Goal: Task Accomplishment & Management: Use online tool/utility

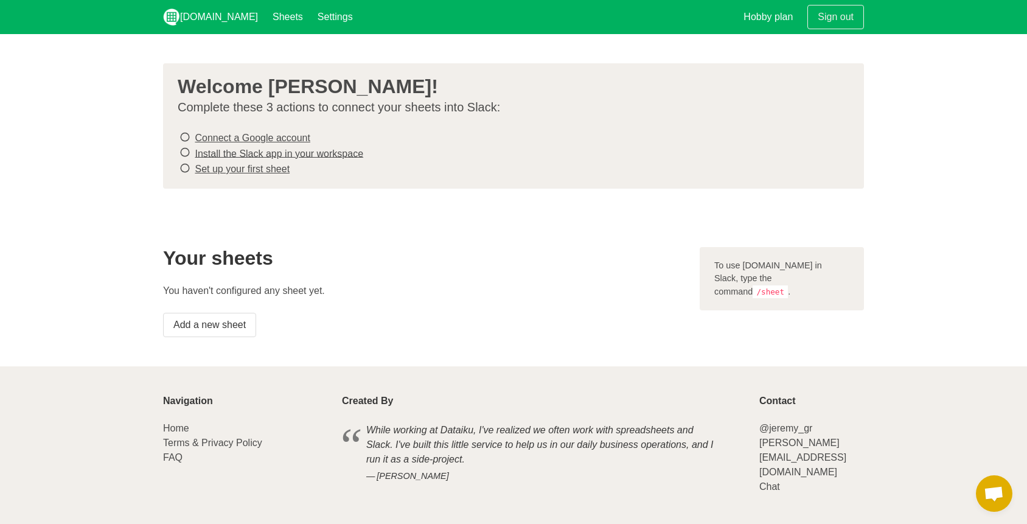
click at [184, 138] on icon at bounding box center [185, 137] width 11 height 16
click at [183, 142] on icon at bounding box center [185, 137] width 11 height 16
click at [185, 151] on icon at bounding box center [185, 152] width 11 height 16
click at [286, 136] on link "Connect a Google account" at bounding box center [252, 138] width 115 height 10
click at [307, 154] on link "Install the Slack app in your workspace" at bounding box center [279, 153] width 169 height 10
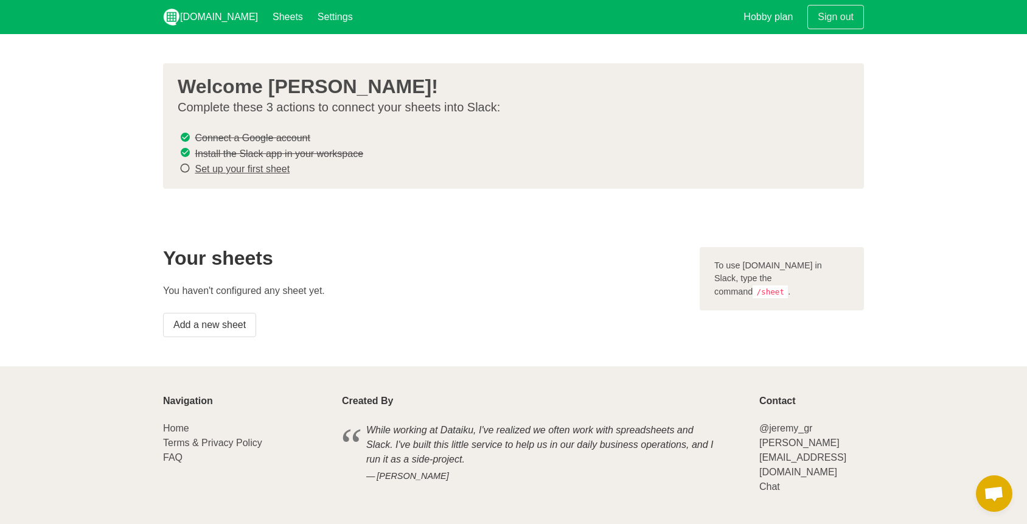
click at [268, 172] on link "Set up your first sheet" at bounding box center [242, 169] width 95 height 10
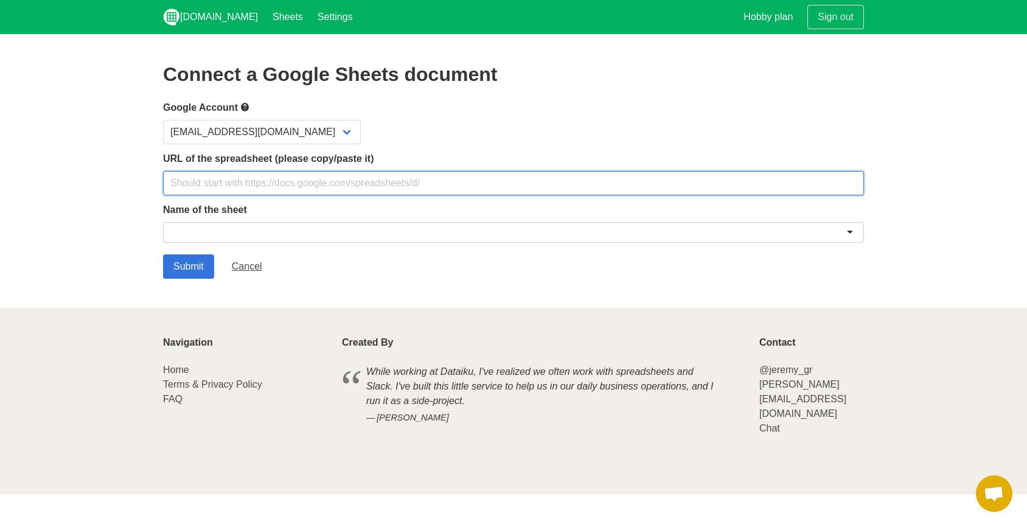
click at [296, 184] on input "text" at bounding box center [513, 183] width 701 height 24
paste input "https://docs.google.com/spreadsheets/d/16MHYuclzIOK5UINf0oJRx1IWSAtfWe3t2YDBlBn…"
type input "https://docs.google.com/spreadsheets/d/16MHYuclzIOK5UINf0oJRx1IWSAtfWe3t2YDBlBn…"
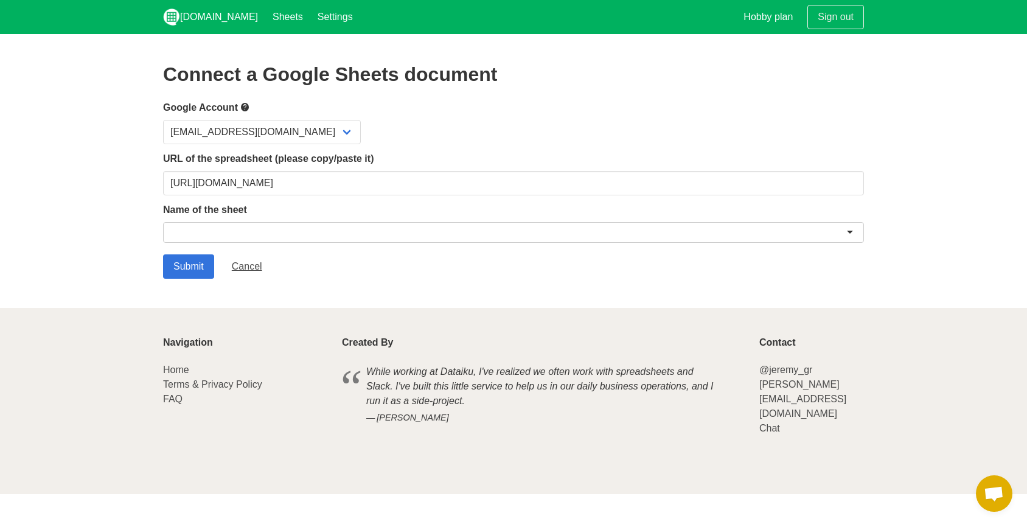
click at [297, 232] on div at bounding box center [513, 232] width 701 height 21
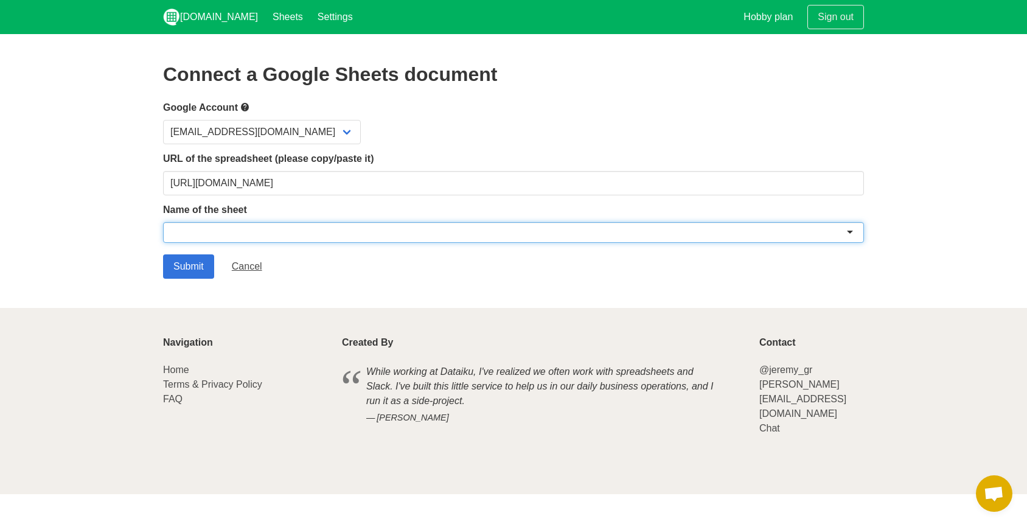
paste input "People & Ops Master Tracker"
type input "People & Ops Master Tracker"
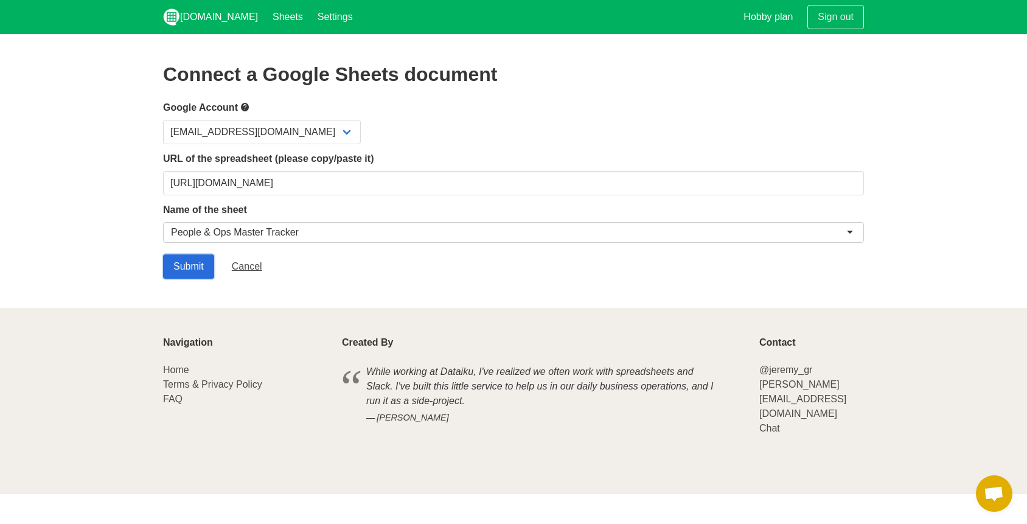
click at [194, 264] on input "Submit" at bounding box center [188, 266] width 51 height 24
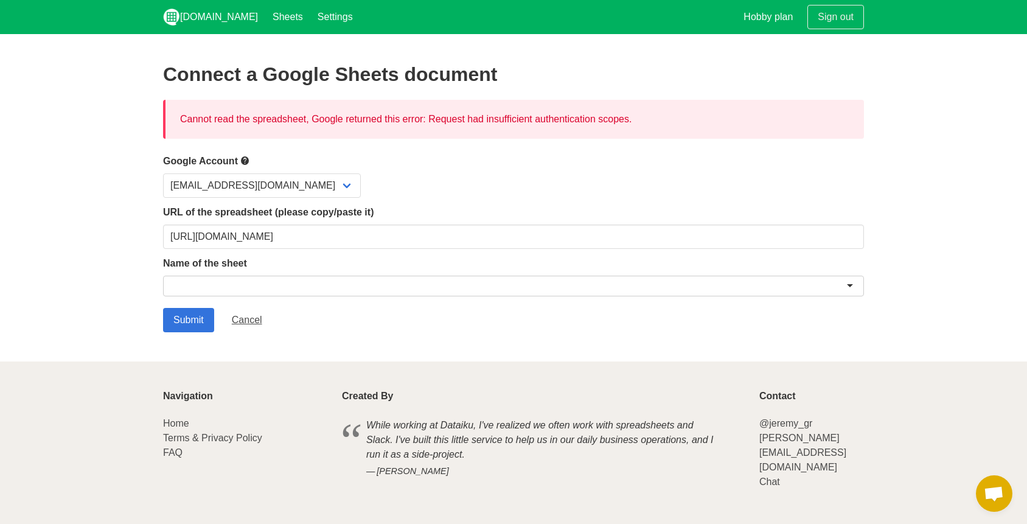
click at [461, 286] on div at bounding box center [513, 286] width 701 height 21
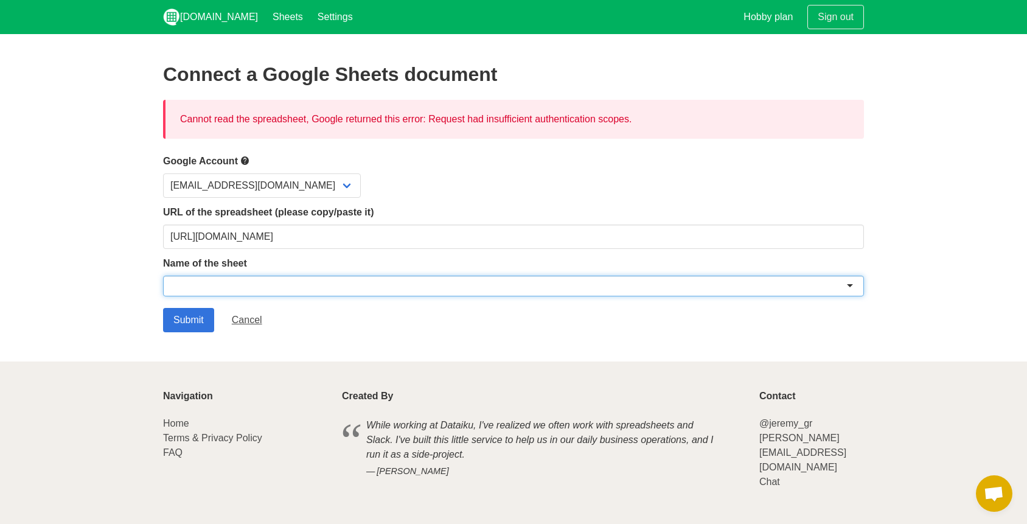
paste input "People & Ops Master Tracker"
type input "People & Ops Master Tracker"
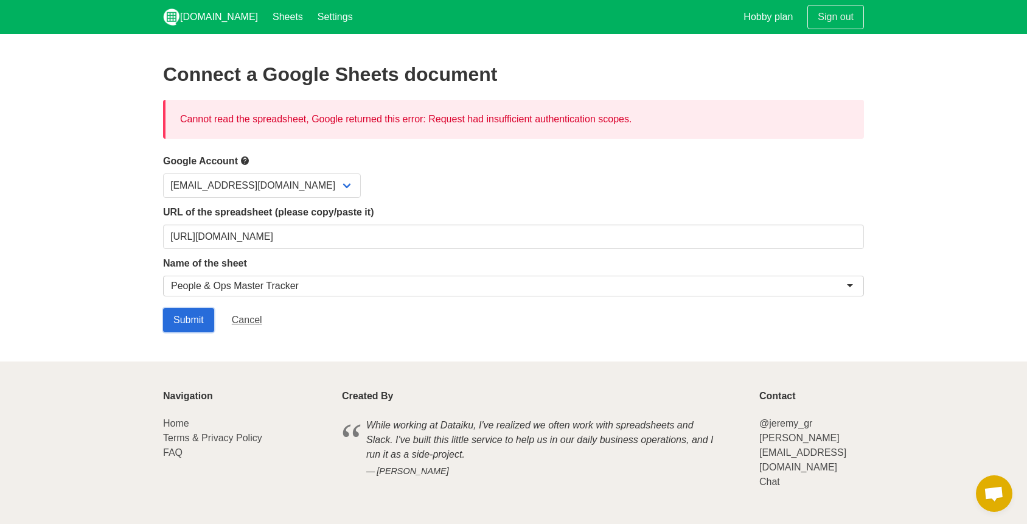
click at [177, 322] on input "Submit" at bounding box center [188, 320] width 51 height 24
